Goal: Obtain resource: Obtain resource

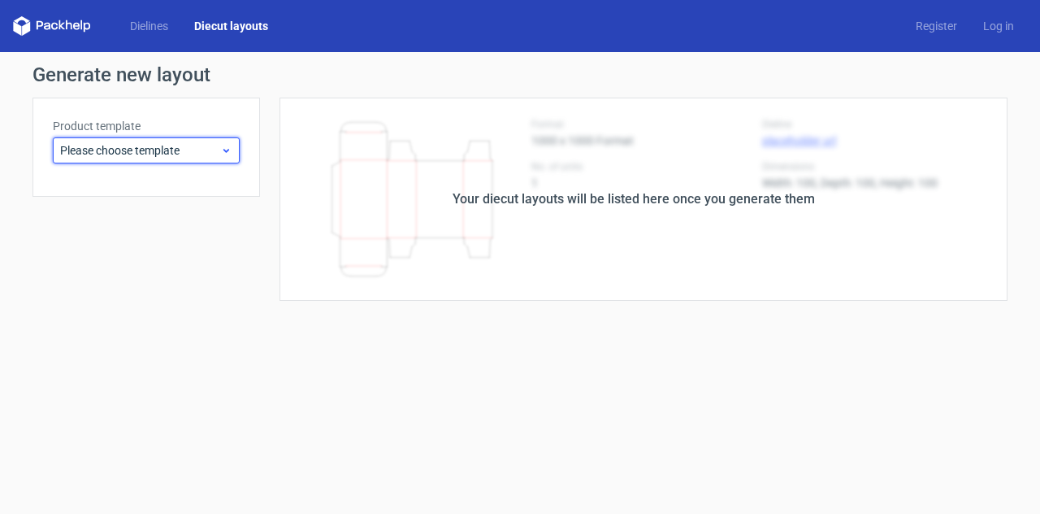
click at [131, 146] on span "Please choose template" at bounding box center [140, 150] width 160 height 16
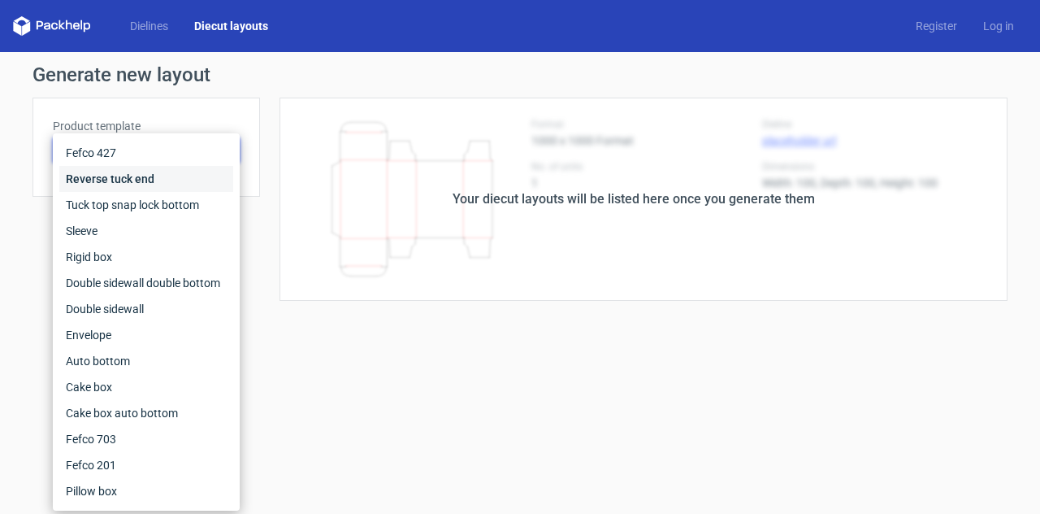
click at [133, 177] on div "Reverse tuck end" at bounding box center [146, 179] width 174 height 26
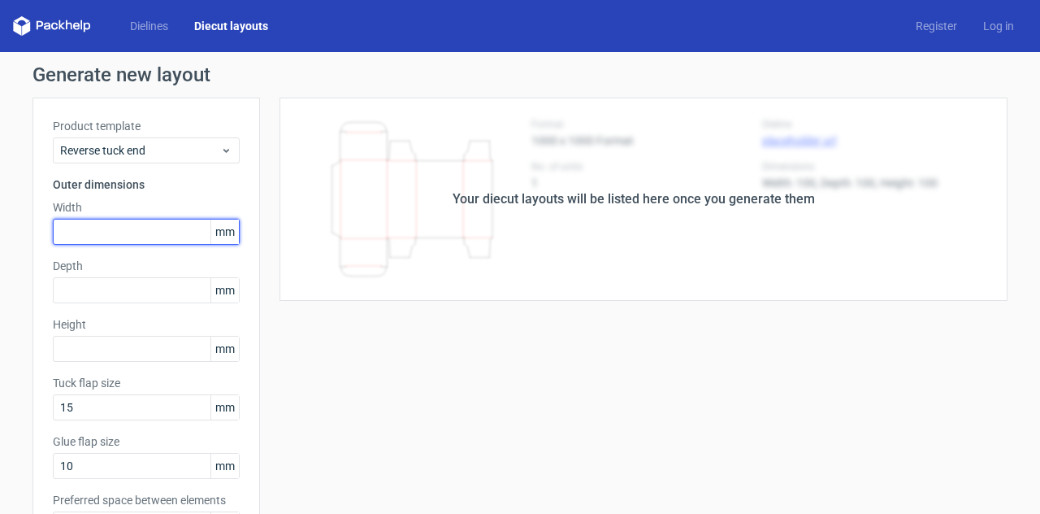
click at [124, 241] on input "text" at bounding box center [146, 232] width 187 height 26
type input "71"
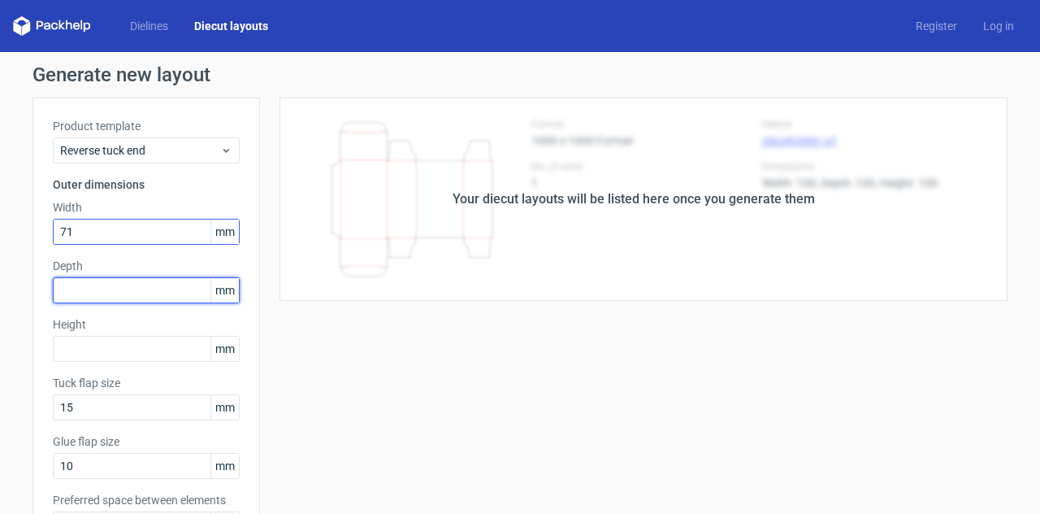
type input "2"
type input "37"
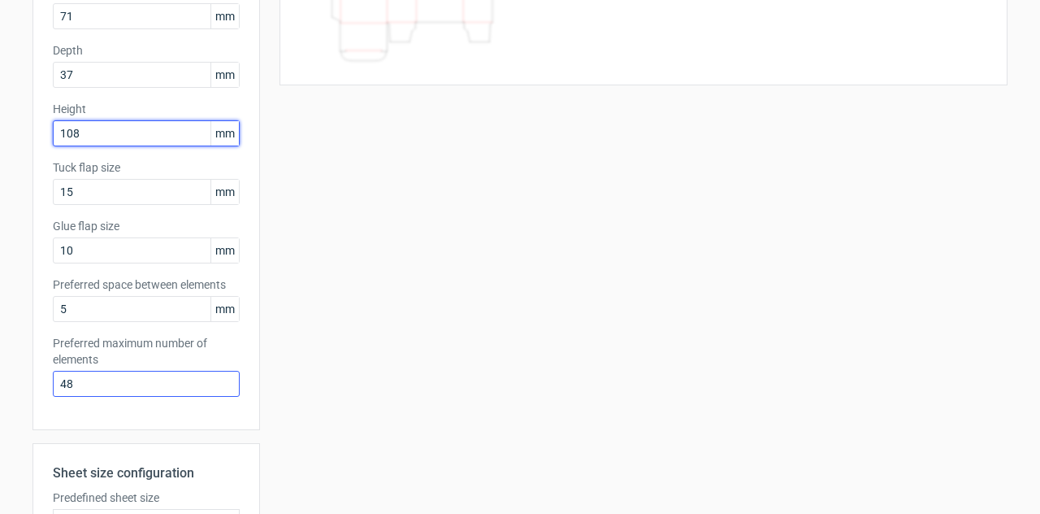
scroll to position [244, 0]
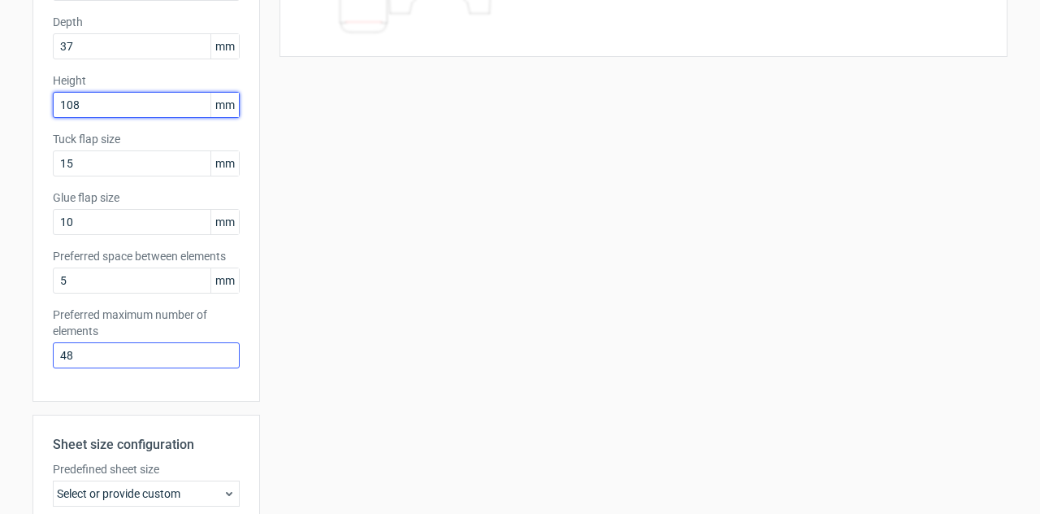
type input "108"
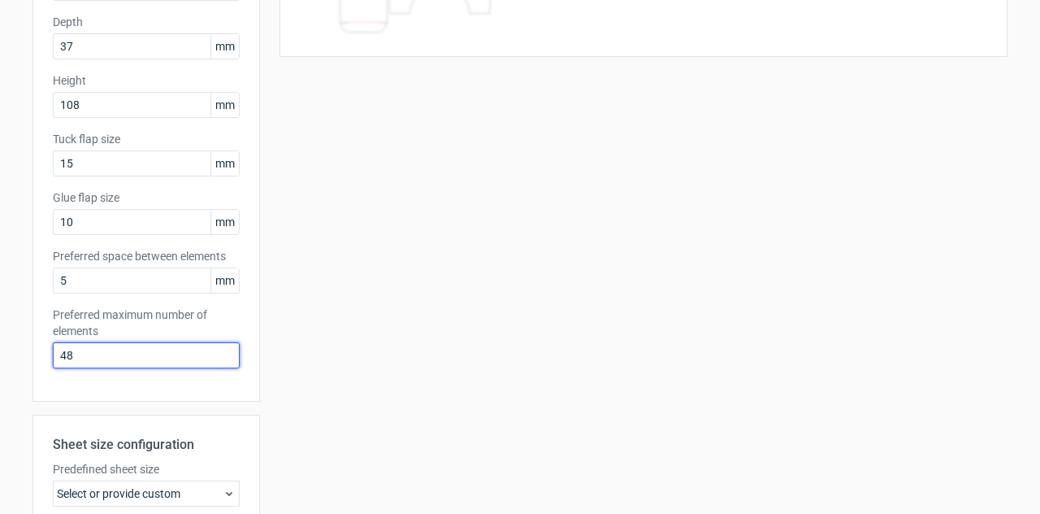
drag, startPoint x: 131, startPoint y: 357, endPoint x: 0, endPoint y: 358, distance: 130.8
click at [0, 358] on div "Generate new layout Product template Reverse tuck end Outer dimensions Width 71…" at bounding box center [520, 278] width 1040 height 940
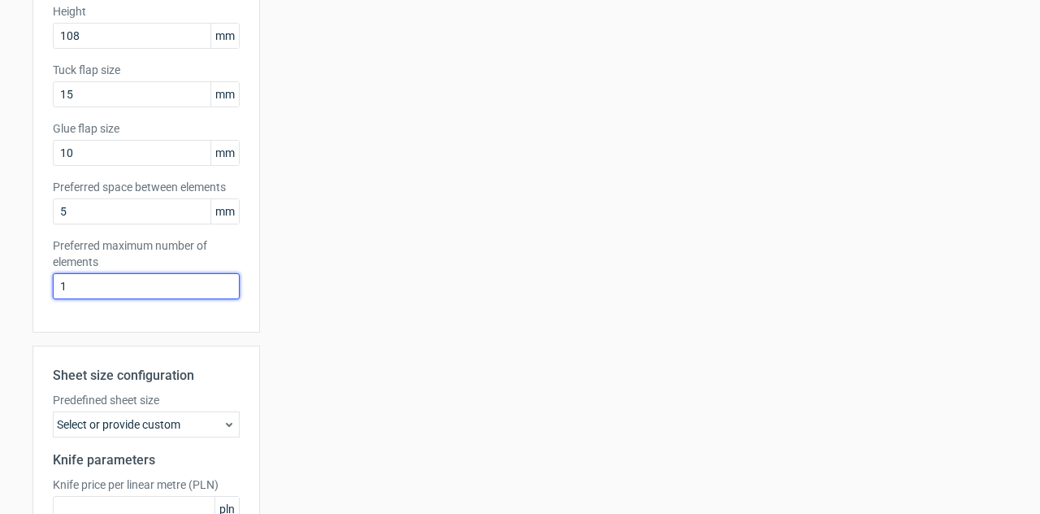
scroll to position [479, 0]
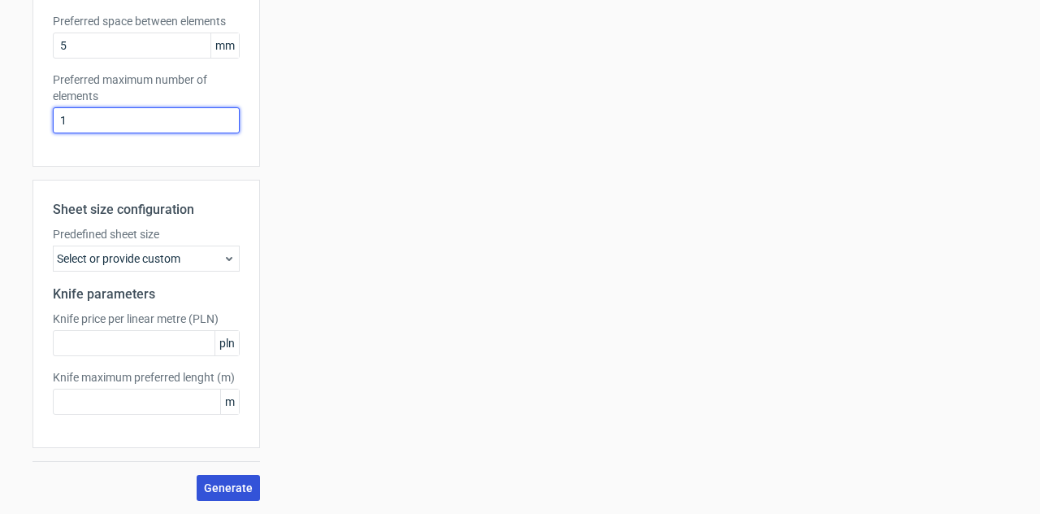
type input "1"
click at [222, 489] on span "Generate" at bounding box center [228, 487] width 49 height 11
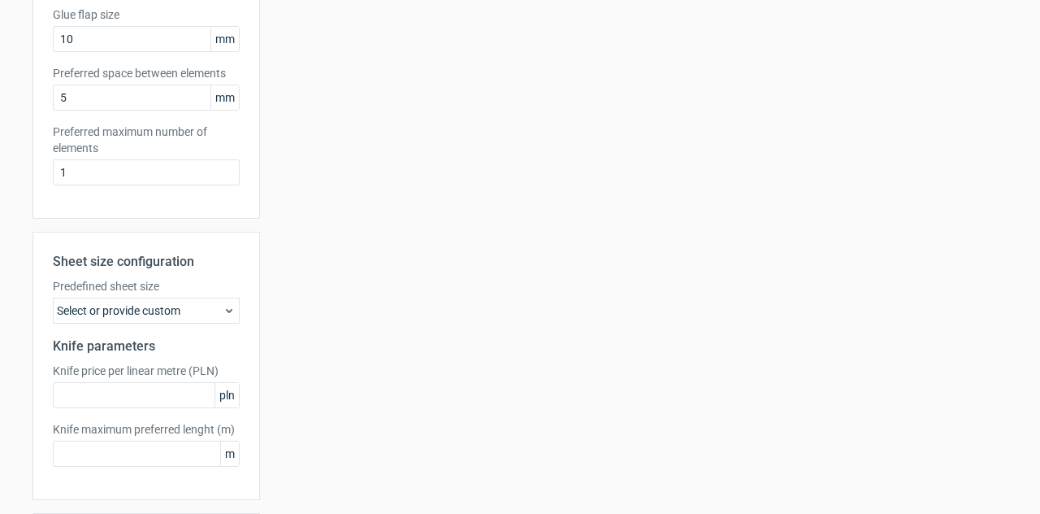
scroll to position [0, 0]
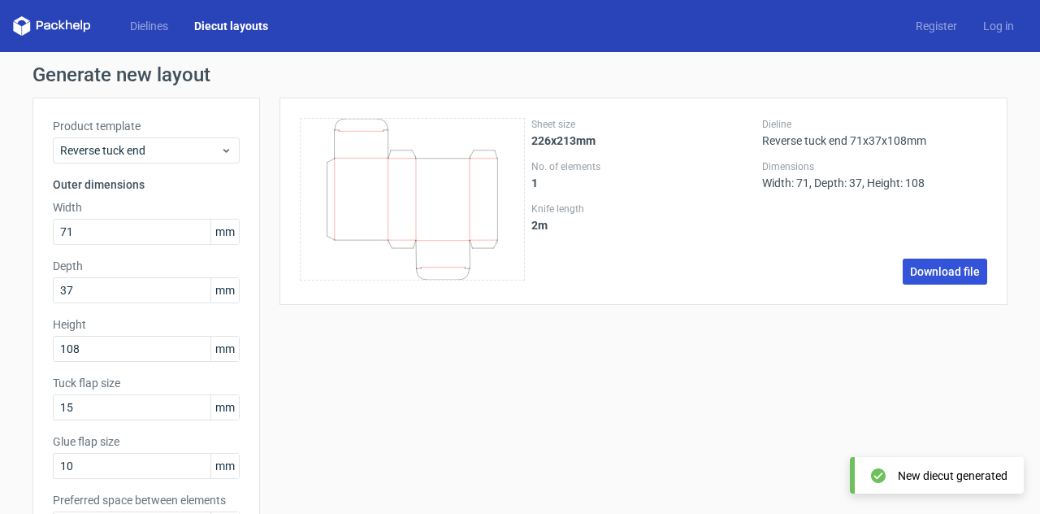
click at [930, 262] on link "Download file" at bounding box center [945, 271] width 85 height 26
click at [301, 120] on icon at bounding box center [412, 199] width 225 height 163
click at [237, 26] on link "Diecut layouts" at bounding box center [231, 26] width 100 height 16
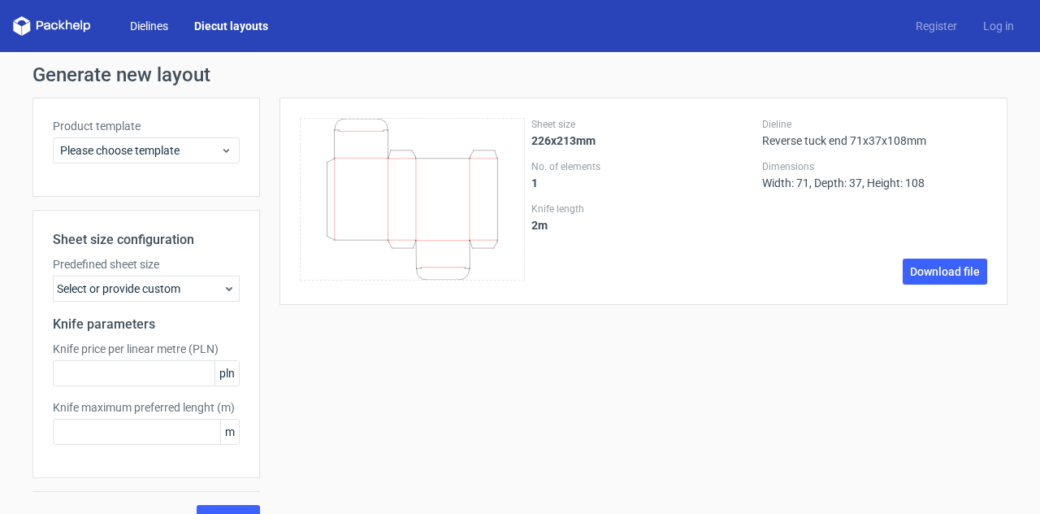
click at [139, 24] on link "Dielines" at bounding box center [149, 26] width 64 height 16
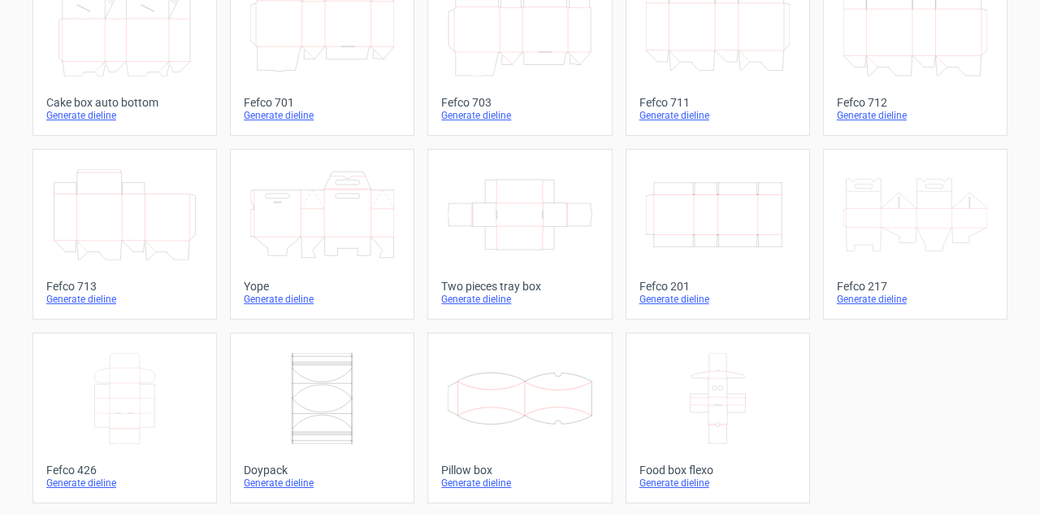
scroll to position [502, 0]
click at [696, 198] on icon "Width Depth Height" at bounding box center [718, 212] width 144 height 91
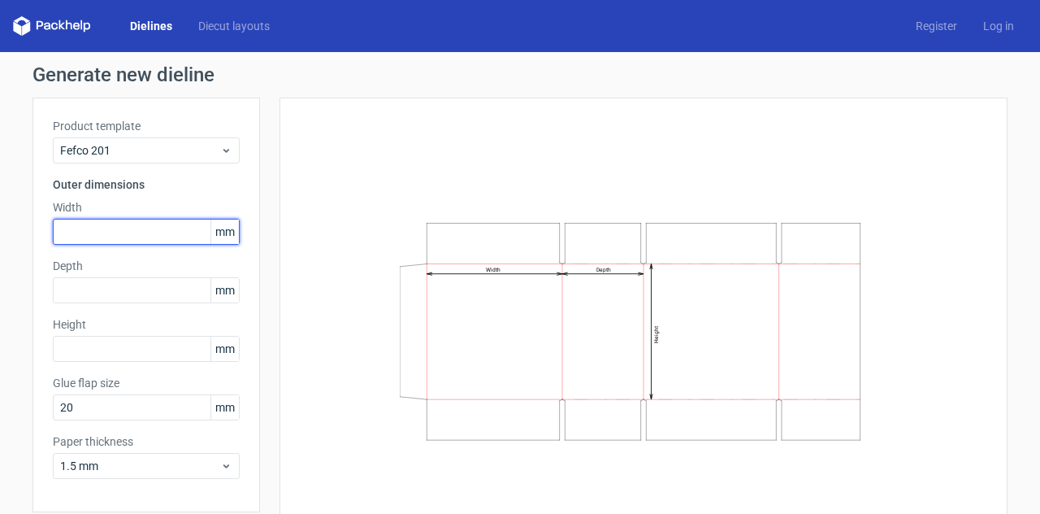
click at [107, 220] on input "text" at bounding box center [146, 232] width 187 height 26
type input "71"
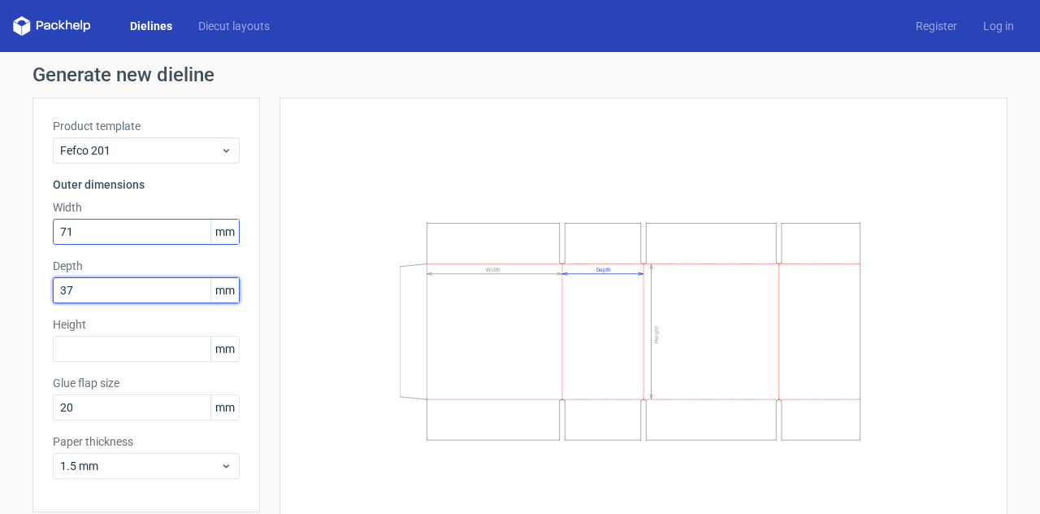
type input "37"
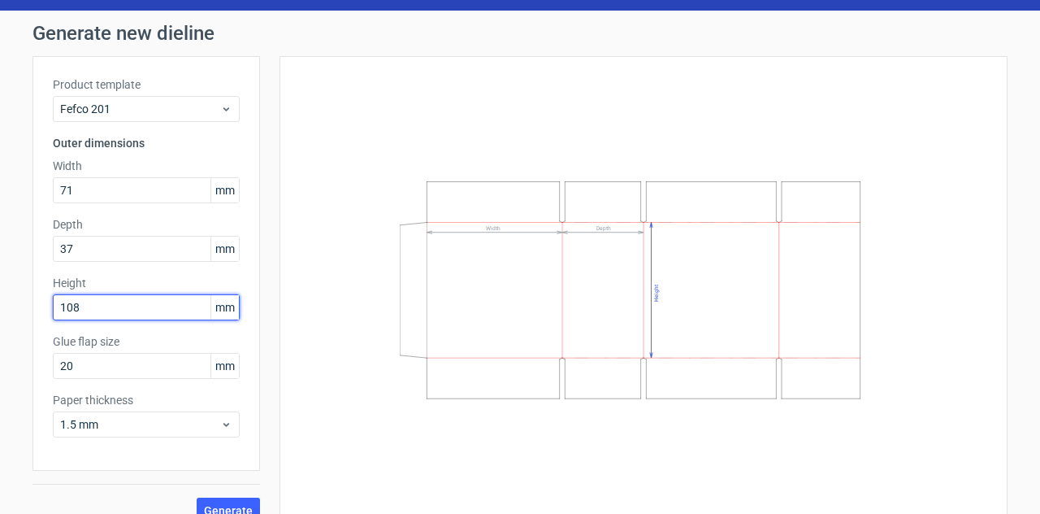
scroll to position [64, 0]
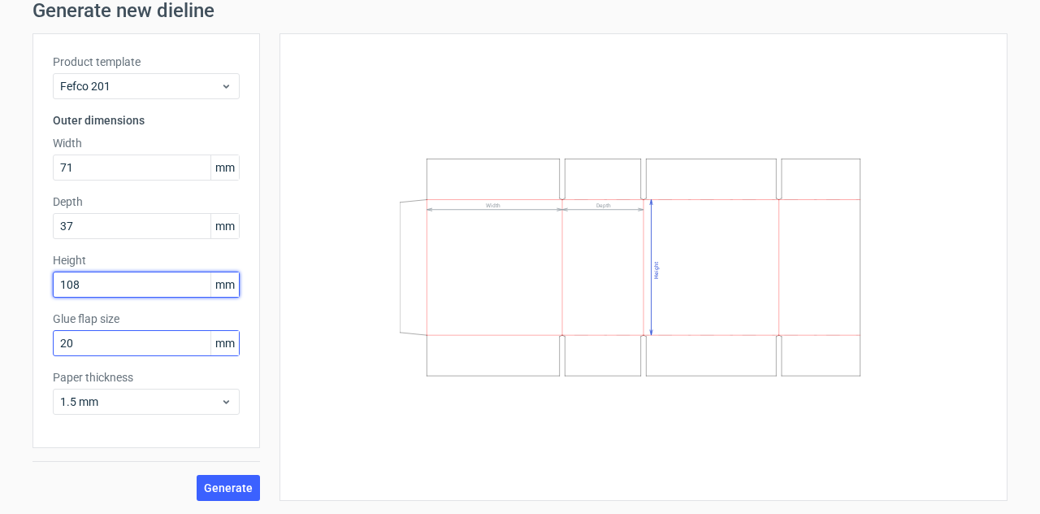
type input "108"
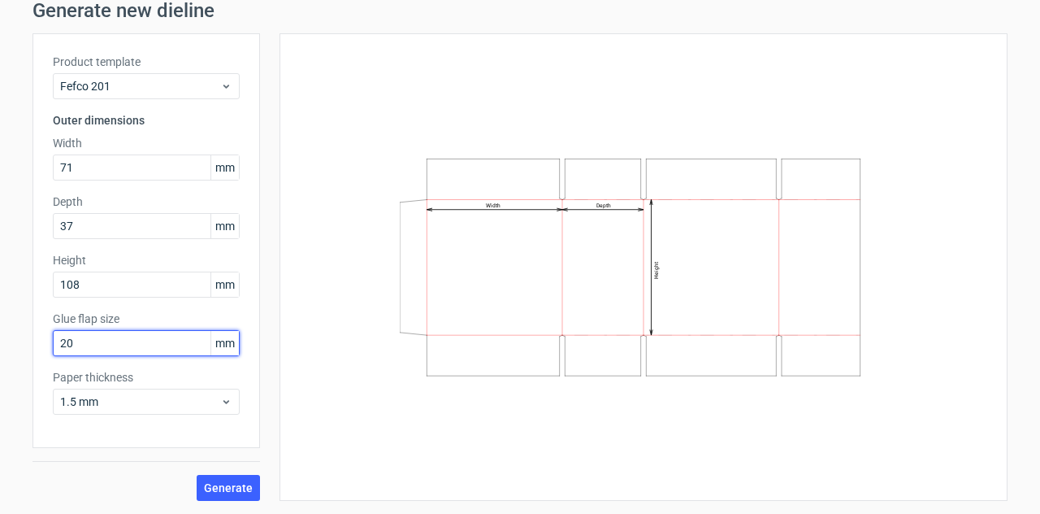
click at [100, 348] on input "20" at bounding box center [146, 343] width 187 height 26
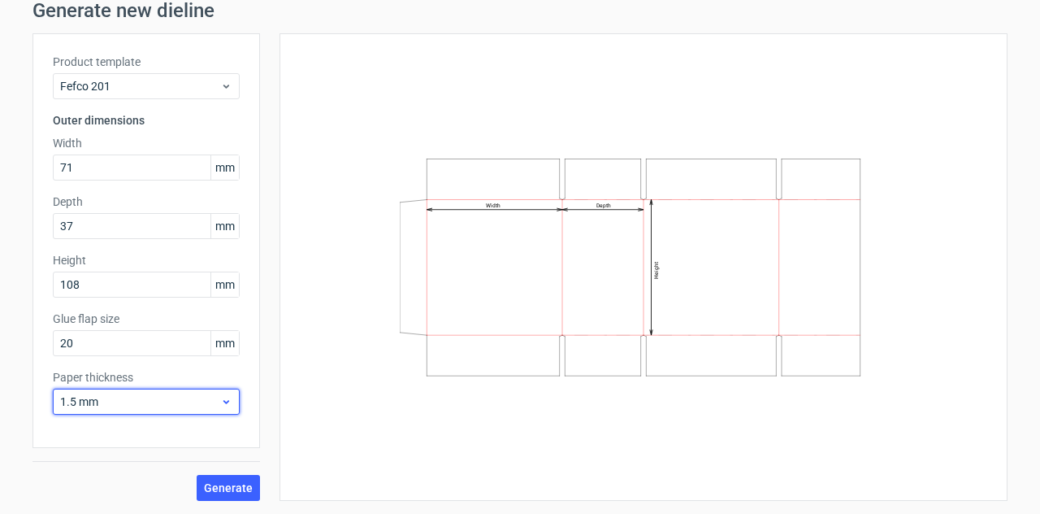
click at [157, 402] on span "1.5 mm" at bounding box center [140, 401] width 160 height 16
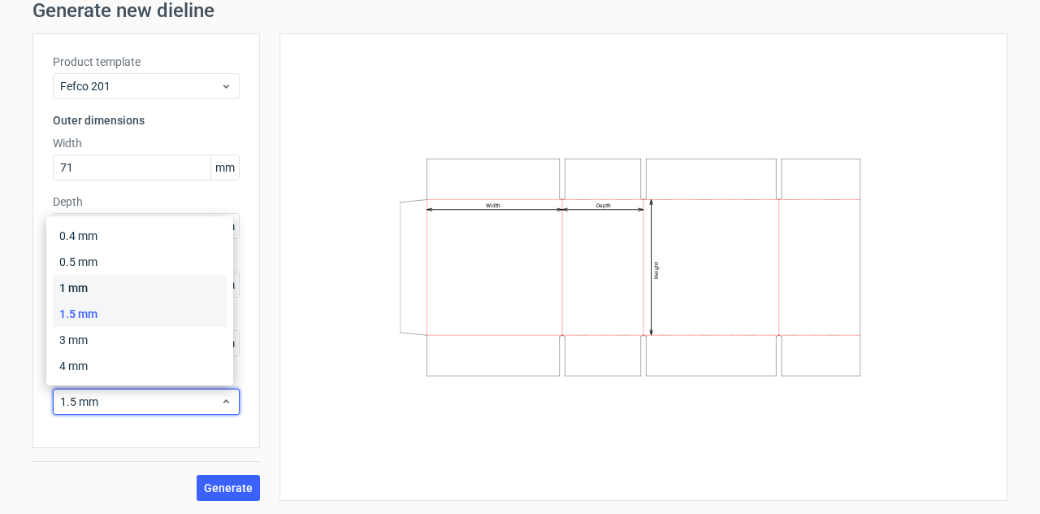
click at [142, 287] on div "1 mm" at bounding box center [140, 288] width 174 height 26
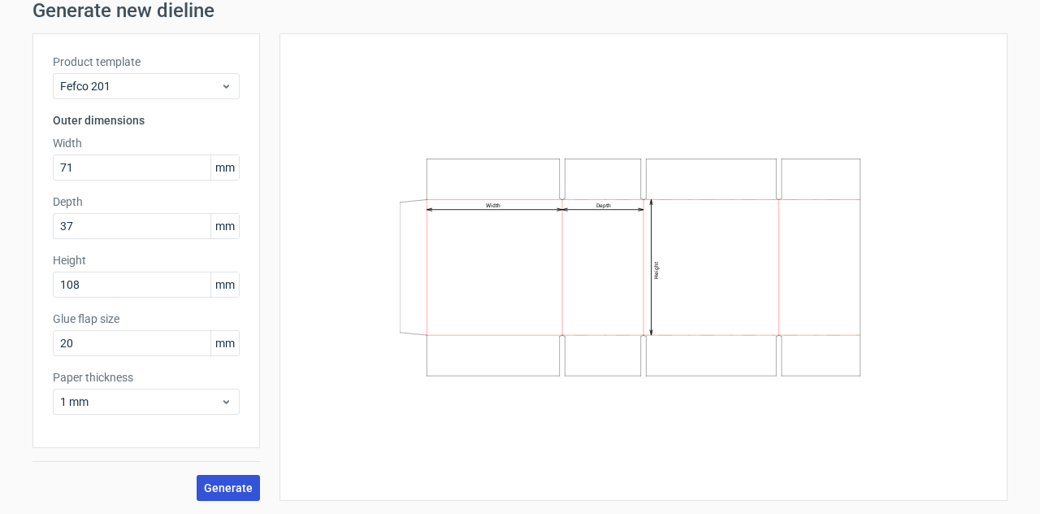
click at [210, 484] on span "Generate" at bounding box center [228, 487] width 49 height 11
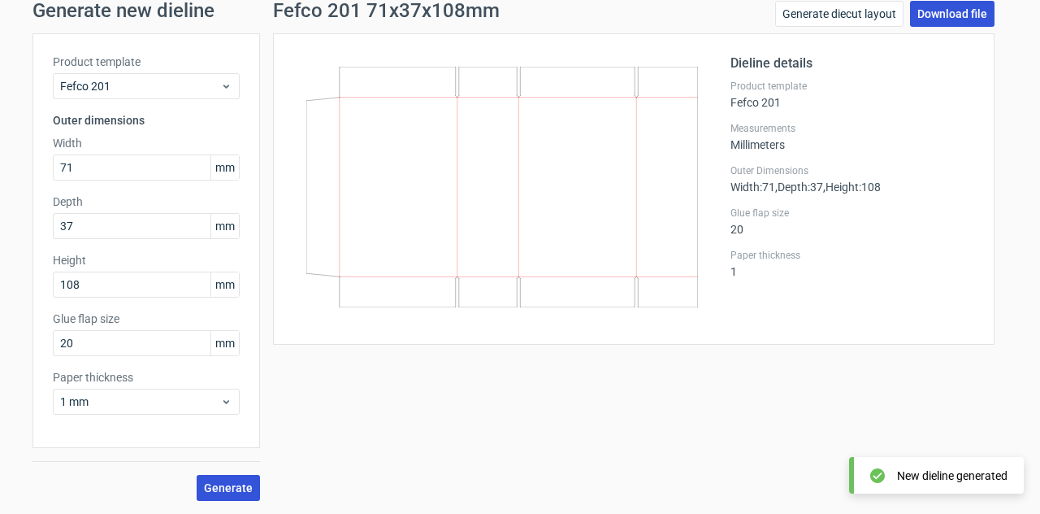
click at [925, 11] on link "Download file" at bounding box center [952, 14] width 85 height 26
